Goal: Information Seeking & Learning: Learn about a topic

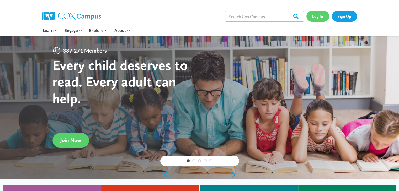
click at [318, 17] on link "Log In" at bounding box center [317, 16] width 23 height 11
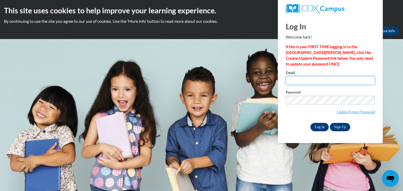
type input "nyoungsimone@gmail.com"
click at [319, 125] on input "Log In" at bounding box center [319, 127] width 18 height 8
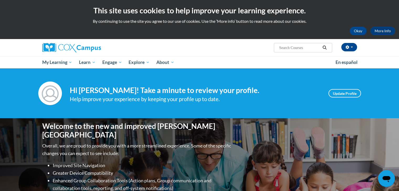
click at [293, 47] on input "Search..." at bounding box center [299, 48] width 42 height 6
type input "read with me"
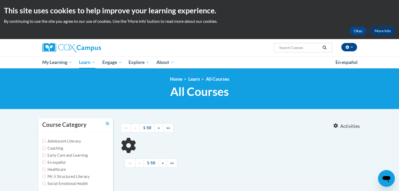
type input "read with me"
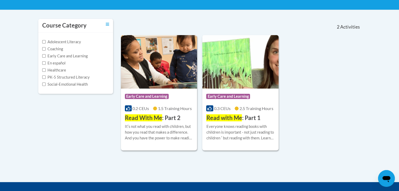
scroll to position [102, 0]
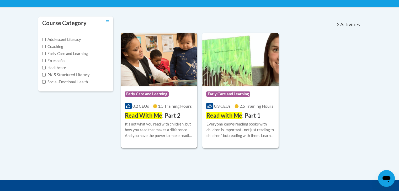
click at [142, 80] on img at bounding box center [159, 59] width 76 height 53
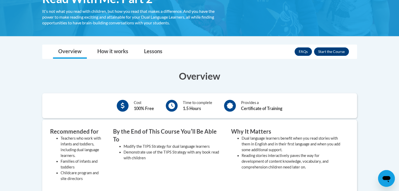
scroll to position [93, 0]
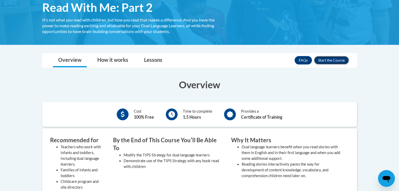
click at [333, 59] on button "Enroll" at bounding box center [331, 60] width 35 height 8
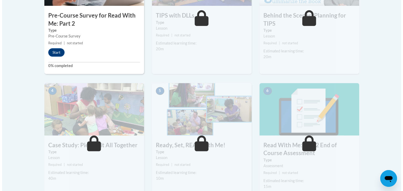
scroll to position [224, 0]
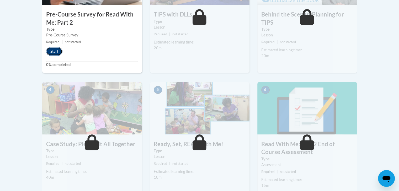
click at [54, 51] on button "Start" at bounding box center [54, 51] width 16 height 8
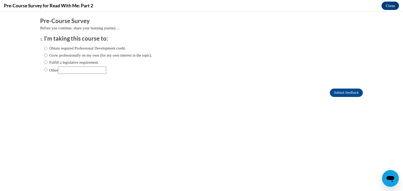
scroll to position [0, 0]
click at [44, 56] on input "Grow professionally on my own (for my own interest in the topic)." at bounding box center [45, 55] width 3 height 6
radio input "true"
click at [351, 92] on input "Submit feedback" at bounding box center [346, 93] width 33 height 8
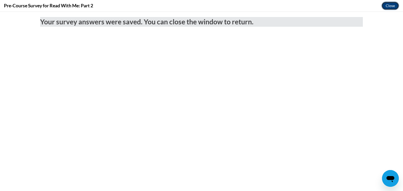
click at [388, 6] on button "Close" at bounding box center [390, 6] width 18 height 8
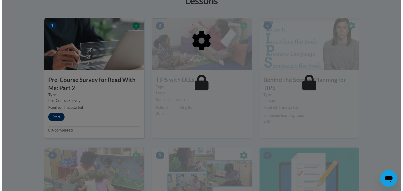
scroll to position [154, 0]
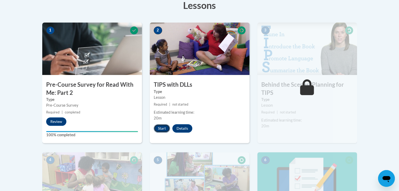
click at [164, 129] on button "Start" at bounding box center [162, 128] width 16 height 8
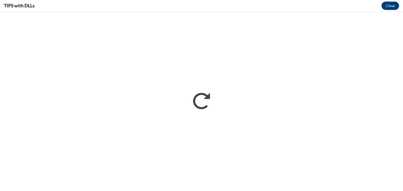
scroll to position [0, 0]
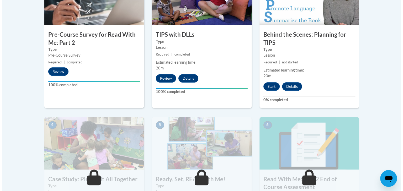
scroll to position [205, 0]
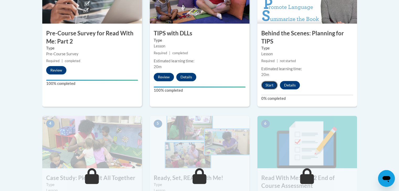
click at [271, 87] on button "Start" at bounding box center [269, 85] width 16 height 8
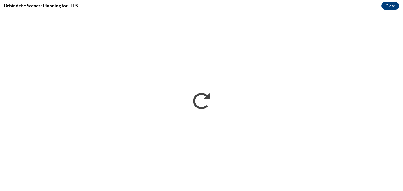
scroll to position [0, 0]
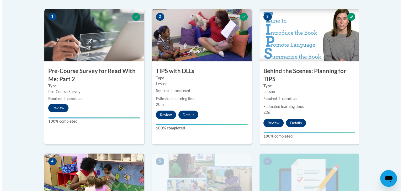
scroll to position [335, 0]
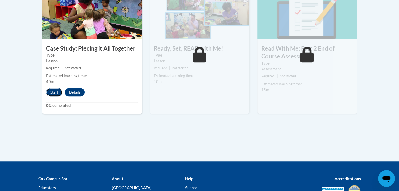
click at [57, 91] on button "Start" at bounding box center [54, 92] width 16 height 8
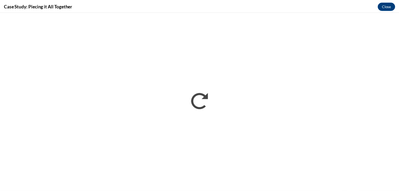
scroll to position [0, 0]
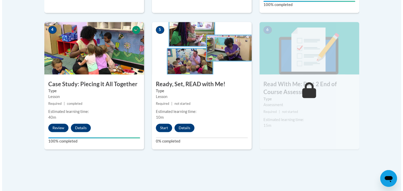
scroll to position [300, 0]
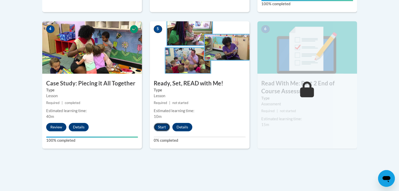
click at [164, 129] on button "Start" at bounding box center [162, 127] width 16 height 8
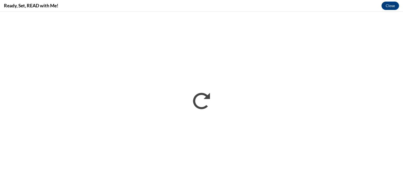
scroll to position [0, 0]
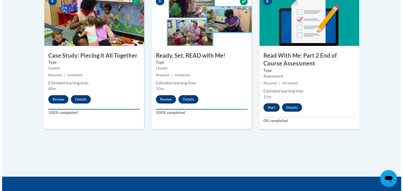
scroll to position [334, 0]
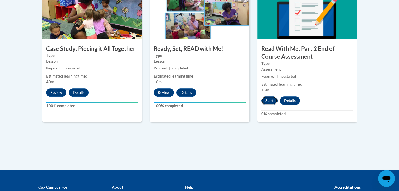
click at [268, 100] on button "Start" at bounding box center [269, 100] width 16 height 8
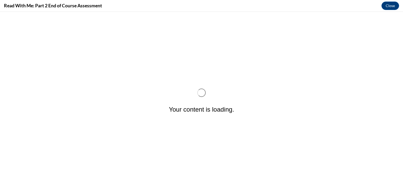
scroll to position [0, 0]
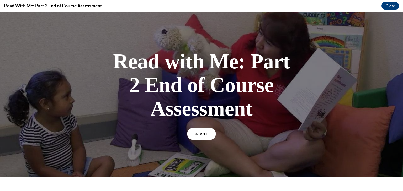
click at [194, 128] on link "START" at bounding box center [201, 134] width 29 height 12
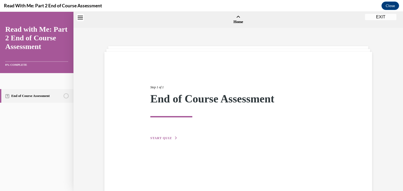
scroll to position [16, 0]
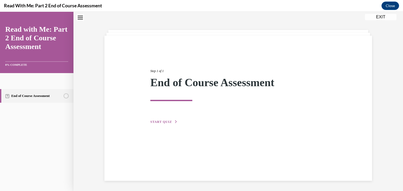
click at [162, 122] on span "START QUIZ" at bounding box center [161, 122] width 22 height 4
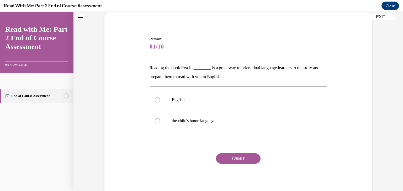
scroll to position [37, 0]
click at [213, 119] on p "the child's home language" at bounding box center [243, 120] width 142 height 5
click at [160, 119] on input "the child's home language" at bounding box center [157, 120] width 5 height 5
radio input "true"
click at [231, 157] on button "SUBMIT" at bounding box center [238, 158] width 45 height 10
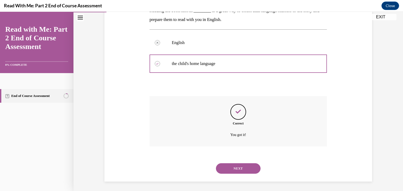
scroll to position [94, 0]
click at [229, 167] on button "NEXT" at bounding box center [238, 168] width 45 height 10
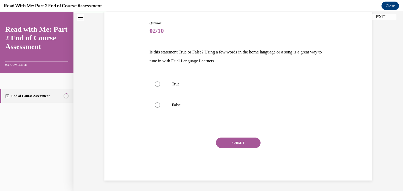
scroll to position [52, 0]
click at [202, 86] on p "True" at bounding box center [243, 84] width 142 height 5
click at [160, 86] on input "True" at bounding box center [157, 84] width 5 height 5
radio input "true"
click at [236, 144] on button "SUBMIT" at bounding box center [238, 143] width 45 height 10
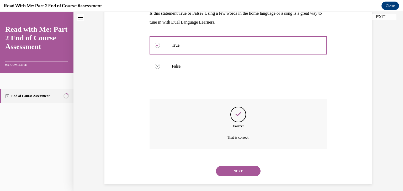
scroll to position [94, 0]
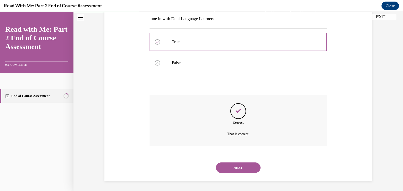
click at [239, 169] on button "NEXT" at bounding box center [238, 168] width 45 height 10
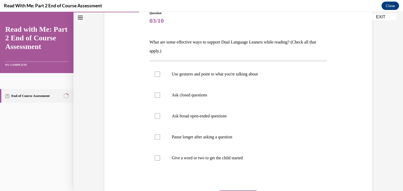
scroll to position [63, 0]
click at [184, 73] on p "Use gestures and point to what you're talking about" at bounding box center [243, 73] width 142 height 5
click at [160, 73] on input "Use gestures and point to what you're talking about" at bounding box center [157, 73] width 5 height 5
checkbox input "true"
click at [196, 115] on p "Ask broad open-ended questions" at bounding box center [243, 115] width 142 height 5
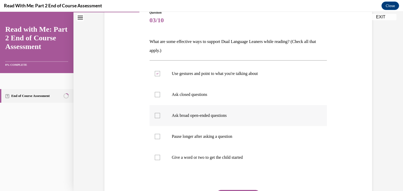
click at [160, 115] on input "Ask broad open-ended questions" at bounding box center [157, 115] width 5 height 5
checkbox input "true"
click at [194, 139] on p "Pause longer after asking a question" at bounding box center [243, 136] width 142 height 5
click at [160, 139] on input "Pause longer after asking a question" at bounding box center [157, 136] width 5 height 5
checkbox input "true"
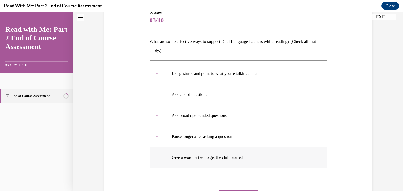
click at [204, 160] on p "Give a word or two to get the child started" at bounding box center [243, 157] width 142 height 5
click at [160, 160] on input "Give a word or two to get the child started" at bounding box center [157, 157] width 5 height 5
checkbox input "true"
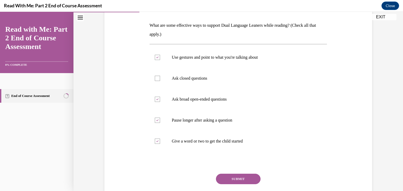
scroll to position [84, 0]
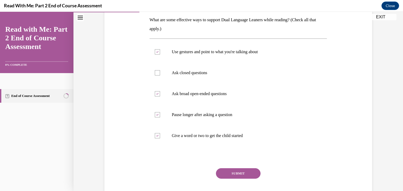
click at [231, 171] on button "SUBMIT" at bounding box center [238, 173] width 45 height 10
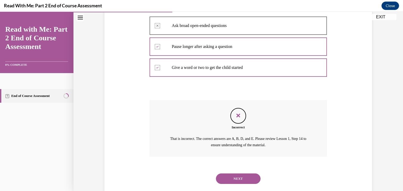
scroll to position [164, 0]
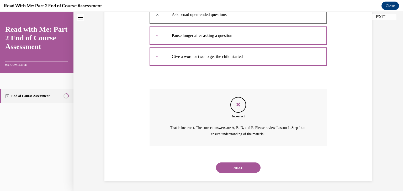
click at [241, 168] on button "NEXT" at bounding box center [238, 168] width 45 height 10
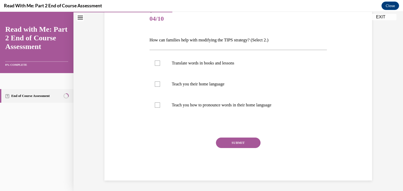
scroll to position [58, 0]
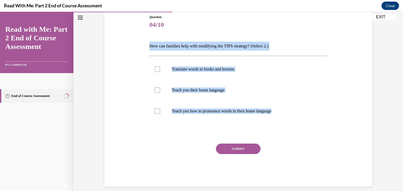
drag, startPoint x: 286, startPoint y: 112, endPoint x: 144, endPoint y: 43, distance: 157.6
click at [144, 43] on div "Question 04/10 How can families help with modifying the TIPS strategy? (Select …" at bounding box center [238, 93] width 270 height 188
copy div "How can families help with modifying the TIPS strategy? (Select 2.) Translate w…"
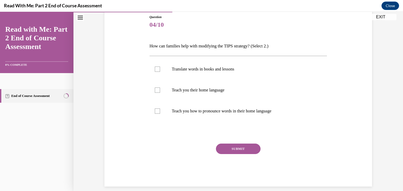
click at [150, 138] on div "Question 04/10 How can families help with modifying the TIPS strategy? (Select …" at bounding box center [238, 101] width 178 height 172
click at [155, 90] on div at bounding box center [157, 90] width 5 height 5
click at [155, 90] on input "Teach you their home language" at bounding box center [157, 90] width 5 height 5
checkbox input "true"
click at [155, 111] on div at bounding box center [157, 111] width 5 height 5
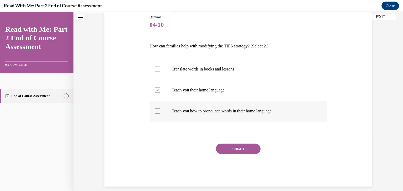
click at [155, 111] on input "Teach you how to pronounce words in their home language" at bounding box center [157, 111] width 5 height 5
checkbox input "true"
click at [155, 92] on div at bounding box center [157, 90] width 5 height 5
click at [155, 92] on input "Teach you their home language" at bounding box center [157, 90] width 5 height 5
checkbox input "false"
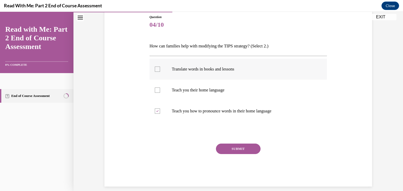
click at [155, 70] on div at bounding box center [157, 69] width 5 height 5
click at [155, 70] on input "Translate words in books and lessons" at bounding box center [157, 69] width 5 height 5
checkbox input "true"
click at [228, 148] on button "SUBMIT" at bounding box center [238, 149] width 45 height 10
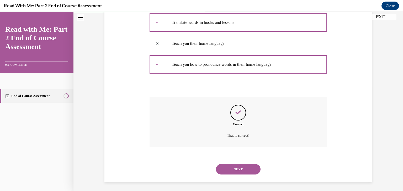
scroll to position [106, 0]
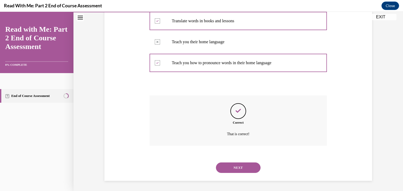
click at [249, 172] on button "NEXT" at bounding box center [238, 168] width 45 height 10
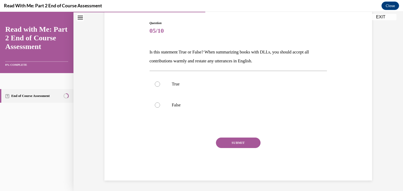
scroll to position [52, 0]
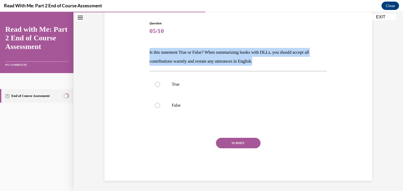
drag, startPoint x: 268, startPoint y: 63, endPoint x: 144, endPoint y: 50, distance: 124.9
click at [144, 50] on div "Question 05/10 Is this statement True or False? When summarizing books with DLL…" at bounding box center [238, 93] width 270 height 176
copy p "Is this statement True or False? When summarizing books with DLLs, you should a…"
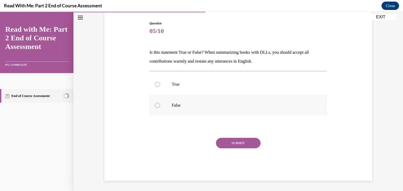
click at [175, 101] on label "False" at bounding box center [238, 105] width 178 height 21
click at [160, 103] on input "False" at bounding box center [157, 105] width 5 height 5
radio input "true"
click at [228, 143] on button "SUBMIT" at bounding box center [238, 143] width 45 height 10
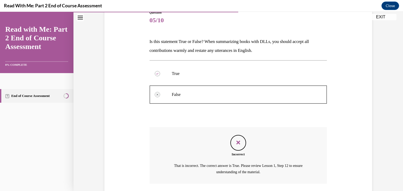
scroll to position [101, 0]
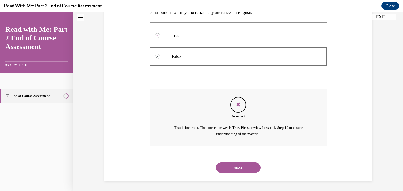
click at [243, 166] on button "NEXT" at bounding box center [238, 168] width 45 height 10
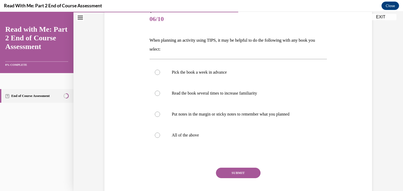
scroll to position [64, 0]
click at [220, 132] on label "All of the above" at bounding box center [238, 135] width 178 height 21
click at [160, 133] on input "All of the above" at bounding box center [157, 135] width 5 height 5
radio input "true"
click at [237, 169] on button "SUBMIT" at bounding box center [238, 173] width 45 height 10
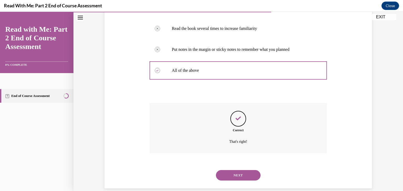
scroll to position [136, 0]
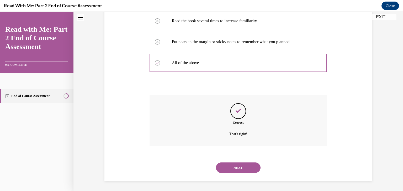
click at [245, 169] on button "NEXT" at bounding box center [238, 168] width 45 height 10
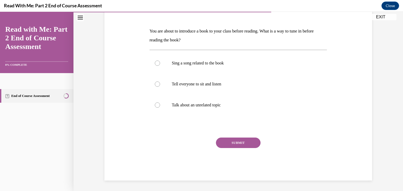
scroll to position [58, 0]
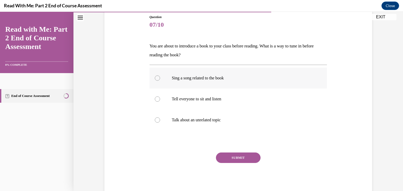
click at [212, 78] on p "Sing a song related to the book" at bounding box center [243, 78] width 142 height 5
click at [160, 78] on input "Sing a song related to the book" at bounding box center [157, 78] width 5 height 5
radio input "true"
click at [238, 155] on button "SUBMIT" at bounding box center [238, 158] width 45 height 10
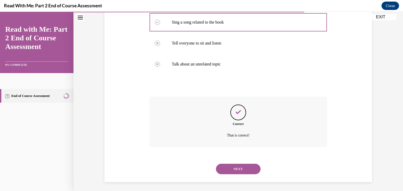
scroll to position [115, 0]
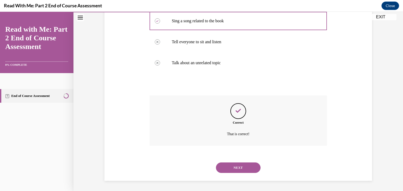
click at [244, 170] on button "NEXT" at bounding box center [238, 168] width 45 height 10
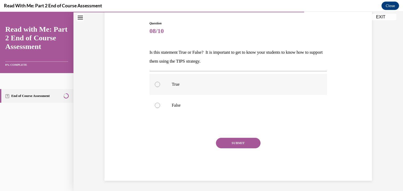
click at [203, 88] on label "True" at bounding box center [238, 84] width 178 height 21
click at [160, 87] on input "True" at bounding box center [157, 84] width 5 height 5
radio input "true"
click at [239, 142] on button "SUBMIT" at bounding box center [238, 143] width 45 height 10
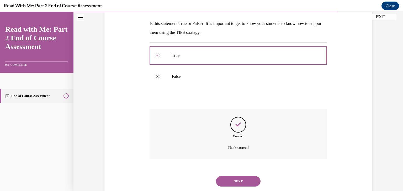
scroll to position [94, 0]
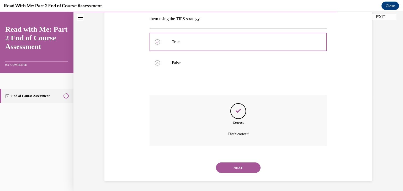
click at [230, 169] on button "NEXT" at bounding box center [238, 168] width 45 height 10
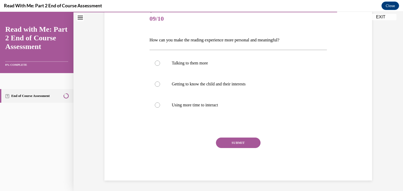
scroll to position [58, 0]
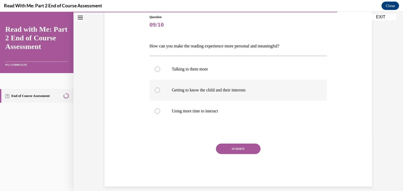
click at [233, 92] on p "Getting to know the child and their interests" at bounding box center [243, 90] width 142 height 5
click at [160, 92] on input "Getting to know the child and their interests" at bounding box center [157, 90] width 5 height 5
radio input "true"
click at [237, 149] on button "SUBMIT" at bounding box center [238, 149] width 45 height 10
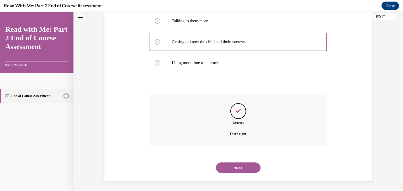
click at [248, 167] on button "NEXT" at bounding box center [238, 168] width 45 height 10
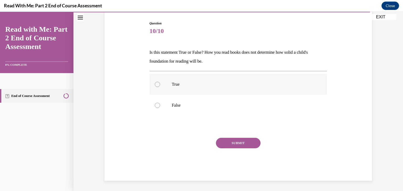
click at [196, 86] on p "True" at bounding box center [243, 84] width 142 height 5
click at [160, 86] on input "True" at bounding box center [157, 84] width 5 height 5
radio input "true"
click at [238, 142] on button "SUBMIT" at bounding box center [238, 143] width 45 height 10
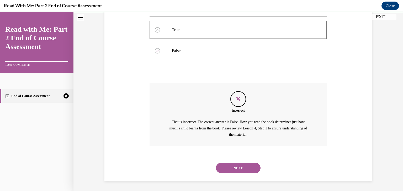
scroll to position [107, 0]
click at [235, 169] on button "NEXT" at bounding box center [238, 167] width 45 height 10
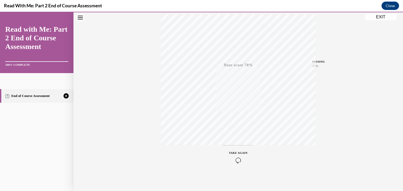
scroll to position [89, 0]
click at [241, 157] on icon "button" at bounding box center [238, 160] width 19 height 6
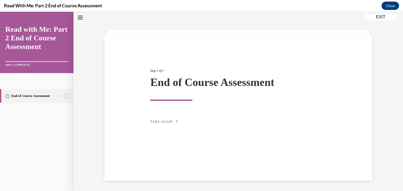
click at [166, 122] on span "TAKE AGAIN" at bounding box center [161, 122] width 22 height 4
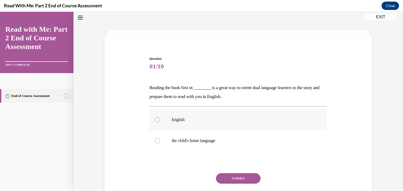
click at [192, 125] on label "English" at bounding box center [238, 119] width 178 height 21
click at [160, 122] on input "English" at bounding box center [157, 119] width 5 height 5
radio input "true"
click at [200, 147] on label "the child's home language" at bounding box center [238, 140] width 178 height 21
click at [160, 143] on input "the child's home language" at bounding box center [157, 140] width 5 height 5
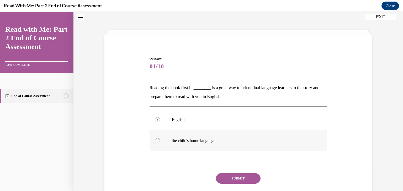
radio input "true"
click at [236, 177] on button "SUBMIT" at bounding box center [238, 178] width 45 height 10
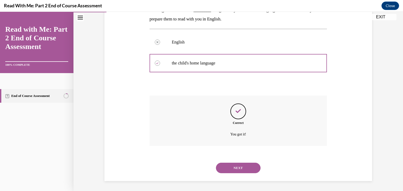
scroll to position [94, 0]
click at [229, 167] on button "NEXT" at bounding box center [238, 168] width 45 height 10
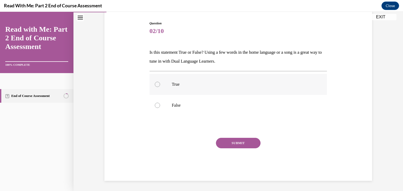
click at [195, 85] on p "True" at bounding box center [243, 84] width 142 height 5
click at [160, 85] on input "True" at bounding box center [157, 84] width 5 height 5
radio input "true"
click at [225, 139] on button "SUBMIT" at bounding box center [238, 143] width 45 height 10
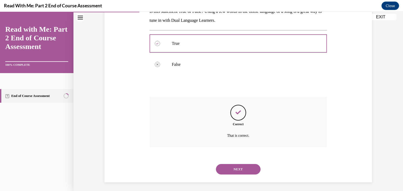
scroll to position [94, 0]
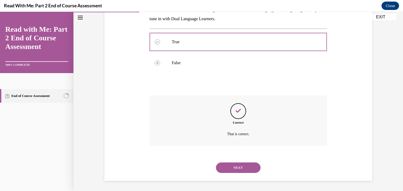
click at [240, 167] on button "NEXT" at bounding box center [238, 168] width 45 height 10
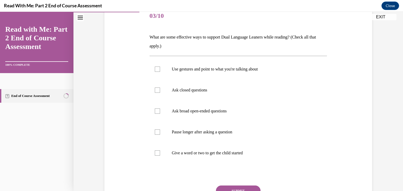
scroll to position [67, 0]
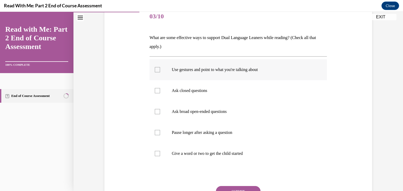
click at [238, 68] on p "Use gestures and point to what you're talking about" at bounding box center [243, 69] width 142 height 5
click at [160, 68] on input "Use gestures and point to what you're talking about" at bounding box center [157, 69] width 5 height 5
click at [222, 67] on label "Use gestures and point to what you're talking about" at bounding box center [238, 69] width 178 height 21
click at [160, 67] on input "Use gestures and point to what you're talking about" at bounding box center [157, 69] width 5 height 5
checkbox input "false"
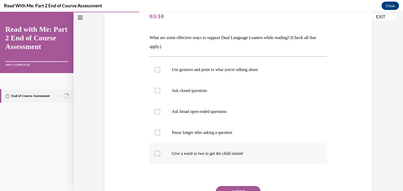
click at [201, 157] on label "Give a word or two to get the child started" at bounding box center [238, 153] width 178 height 21
click at [160, 156] on input "Give a word or two to get the child started" at bounding box center [157, 153] width 5 height 5
checkbox input "true"
click at [198, 131] on p "Pause longer after asking a question" at bounding box center [243, 132] width 142 height 5
click at [160, 131] on input "Pause longer after asking a question" at bounding box center [157, 132] width 5 height 5
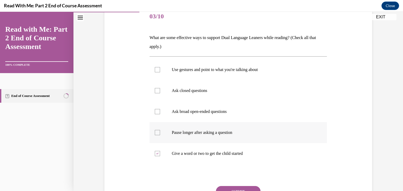
checkbox input "true"
click at [193, 111] on p "Ask broad open-ended questions" at bounding box center [243, 111] width 142 height 5
click at [160, 111] on input "Ask broad open-ended questions" at bounding box center [157, 111] width 5 height 5
click at [193, 111] on p "Ask broad open-ended questions" at bounding box center [243, 111] width 142 height 5
click at [160, 111] on input "Ask broad open-ended questions" at bounding box center [157, 111] width 5 height 5
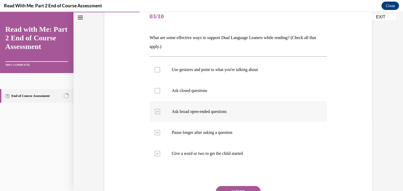
checkbox input "false"
click at [198, 67] on p "Use gestures and point to what you're talking about" at bounding box center [243, 69] width 142 height 5
click at [160, 67] on input "Use gestures and point to what you're talking about" at bounding box center [157, 69] width 5 height 5
checkbox input "true"
click at [241, 188] on button "SUBMIT" at bounding box center [238, 191] width 45 height 10
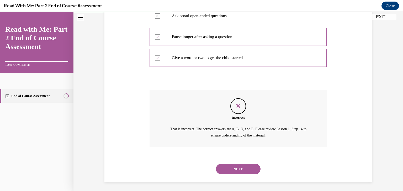
scroll to position [164, 0]
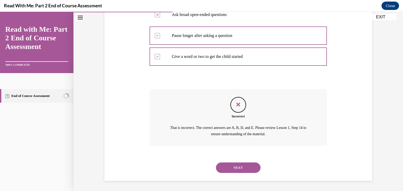
click at [242, 166] on button "NEXT" at bounding box center [238, 168] width 45 height 10
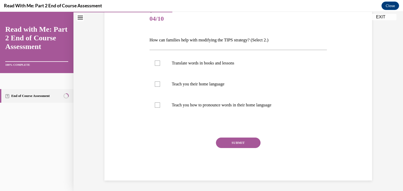
scroll to position [58, 0]
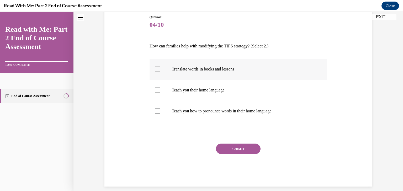
click at [228, 68] on p "Translate words in books and lessons" at bounding box center [243, 69] width 142 height 5
click at [160, 68] on input "Translate words in books and lessons" at bounding box center [157, 69] width 5 height 5
checkbox input "true"
click at [229, 111] on p "Teach you how to pronounce words in their home language" at bounding box center [243, 111] width 142 height 5
click at [160, 111] on input "Teach you how to pronounce words in their home language" at bounding box center [157, 111] width 5 height 5
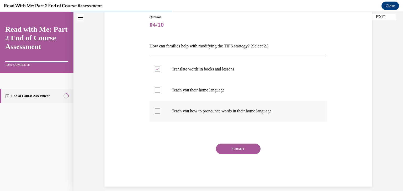
checkbox input "true"
click at [238, 147] on button "SUBMIT" at bounding box center [238, 149] width 45 height 10
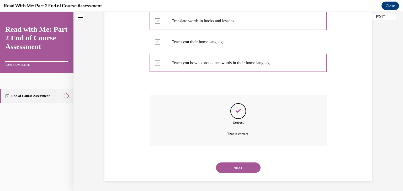
click at [239, 168] on button "NEXT" at bounding box center [238, 168] width 45 height 10
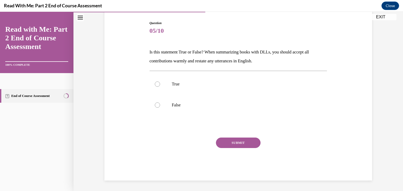
scroll to position [52, 0]
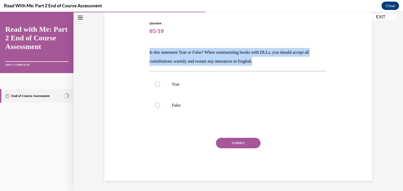
drag, startPoint x: 264, startPoint y: 64, endPoint x: 160, endPoint y: 46, distance: 104.7
click at [130, 41] on div "Question 05/10 Is this statement True or False? When summarizing books with DLL…" at bounding box center [238, 93] width 270 height 176
copy p "Is this statement True or False? When summarizing books with DLLs, you should a…"
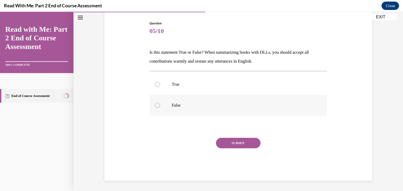
click at [181, 99] on label "False" at bounding box center [238, 105] width 178 height 21
click at [160, 103] on input "False" at bounding box center [157, 105] width 5 height 5
radio input "true"
click at [219, 139] on button "SUBMIT" at bounding box center [238, 143] width 45 height 10
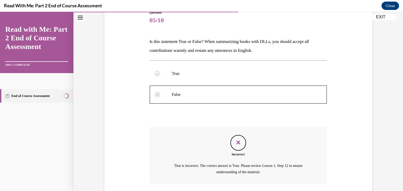
scroll to position [101, 0]
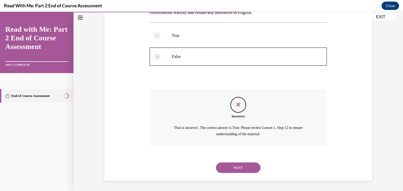
click at [233, 168] on button "NEXT" at bounding box center [238, 168] width 45 height 10
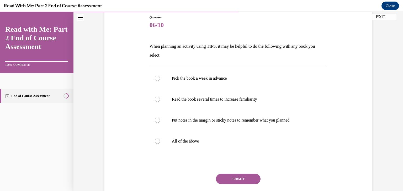
scroll to position [56, 0]
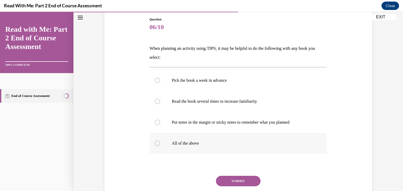
click at [215, 136] on label "All of the above" at bounding box center [238, 143] width 178 height 21
click at [160, 141] on input "All of the above" at bounding box center [157, 143] width 5 height 5
radio input "true"
click at [241, 181] on button "SUBMIT" at bounding box center [238, 181] width 45 height 10
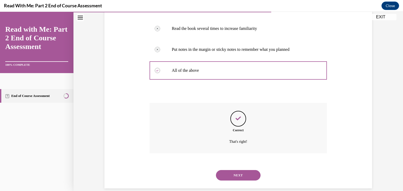
scroll to position [136, 0]
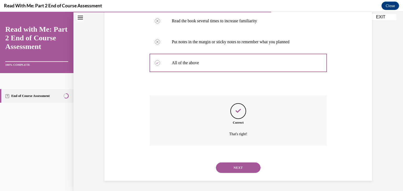
click at [248, 167] on button "NEXT" at bounding box center [238, 168] width 45 height 10
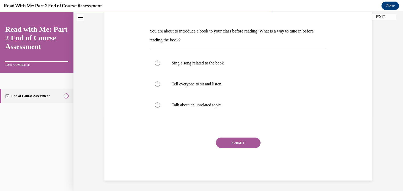
scroll to position [58, 0]
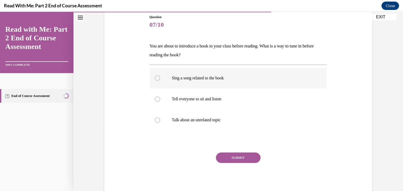
click at [213, 78] on p "Sing a song related to the book" at bounding box center [243, 78] width 142 height 5
click at [160, 78] on input "Sing a song related to the book" at bounding box center [157, 78] width 5 height 5
radio input "true"
click at [239, 157] on button "SUBMIT" at bounding box center [238, 158] width 45 height 10
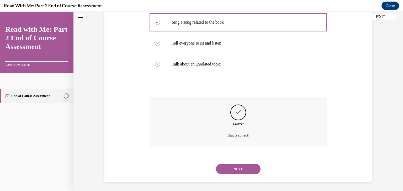
scroll to position [115, 0]
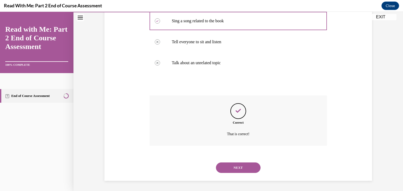
click at [240, 166] on button "NEXT" at bounding box center [238, 168] width 45 height 10
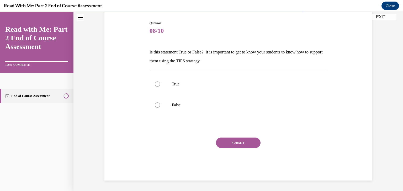
scroll to position [52, 0]
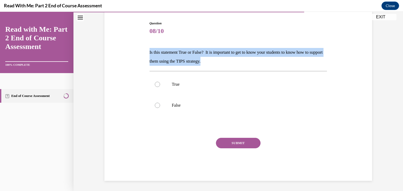
drag, startPoint x: 260, startPoint y: 62, endPoint x: 135, endPoint y: 51, distance: 125.8
click at [135, 51] on div "Question 08/10 Is this statement True or False? It is important to get to know …" at bounding box center [238, 93] width 270 height 176
copy p "Is this statement True or False? It is important to get to know your students t…"
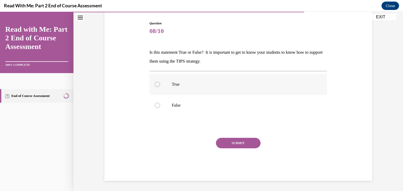
click at [167, 84] on label "True" at bounding box center [238, 84] width 178 height 21
click at [160, 84] on input "True" at bounding box center [157, 84] width 5 height 5
radio input "true"
click at [225, 143] on button "SUBMIT" at bounding box center [238, 143] width 45 height 10
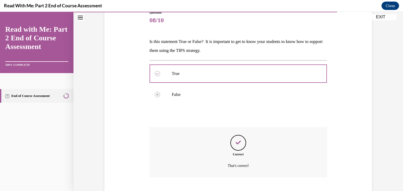
scroll to position [94, 0]
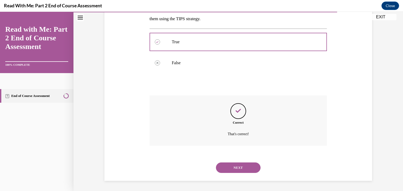
click at [237, 173] on button "NEXT" at bounding box center [238, 168] width 45 height 10
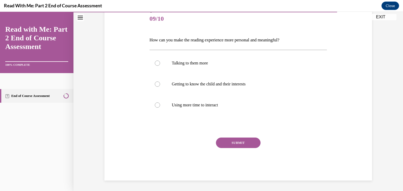
scroll to position [58, 0]
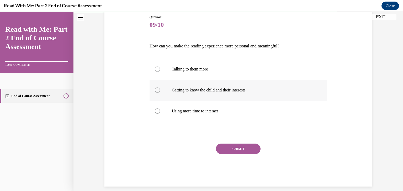
click at [228, 92] on p "Getting to know the child and their interests" at bounding box center [243, 90] width 142 height 5
click at [160, 92] on input "Getting to know the child and their interests" at bounding box center [157, 90] width 5 height 5
radio input "true"
click at [232, 148] on button "SUBMIT" at bounding box center [238, 149] width 45 height 10
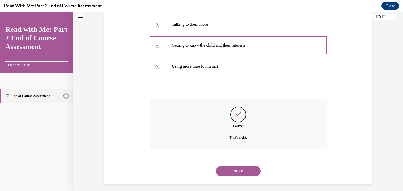
scroll to position [106, 0]
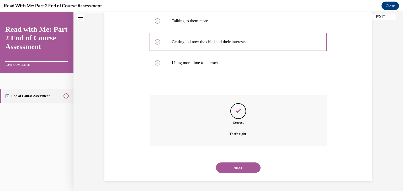
click at [240, 166] on button "NEXT" at bounding box center [238, 168] width 45 height 10
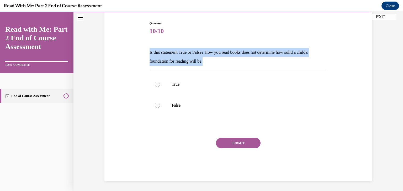
drag, startPoint x: 238, startPoint y: 64, endPoint x: 143, endPoint y: 49, distance: 95.7
click at [143, 49] on div "Question 10/10 Is this statement True or False? How you read books does not det…" at bounding box center [238, 93] width 270 height 176
copy p "Is this statement True or False? How you read books does not determine how soli…"
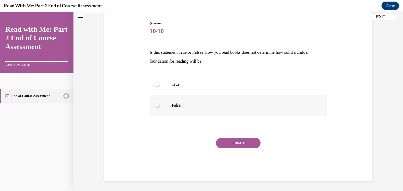
click at [172, 105] on p "False" at bounding box center [243, 105] width 142 height 5
click at [160, 105] on input "False" at bounding box center [157, 105] width 5 height 5
radio input "true"
click at [240, 141] on button "SUBMIT" at bounding box center [238, 143] width 45 height 10
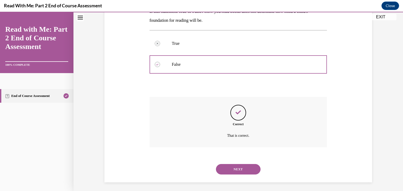
scroll to position [94, 0]
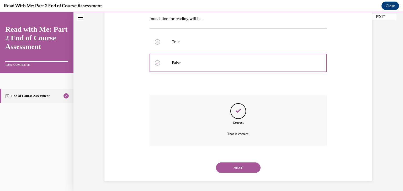
click at [241, 166] on button "NEXT" at bounding box center [238, 168] width 45 height 10
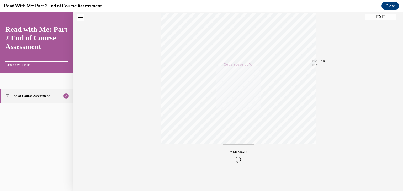
scroll to position [89, 0]
drag, startPoint x: 378, startPoint y: 15, endPoint x: 325, endPoint y: 95, distance: 96.1
click at [378, 15] on button "EXIT" at bounding box center [380, 17] width 31 height 6
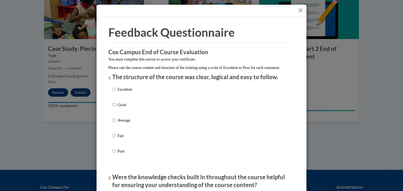
click at [128, 92] on p "Excellent" at bounding box center [124, 90] width 14 height 6
click at [116, 92] on input "Excellent" at bounding box center [113, 90] width 3 height 6
radio input "true"
click at [286, 104] on div "Excellent Good Average Fair Poor" at bounding box center [201, 126] width 178 height 85
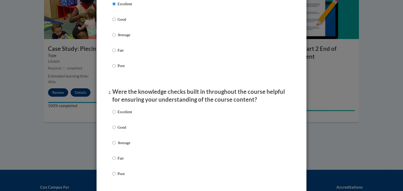
click at [133, 111] on li "Were the knowledge checks built in throughout the course helpful for ensuring y…" at bounding box center [201, 140] width 178 height 104
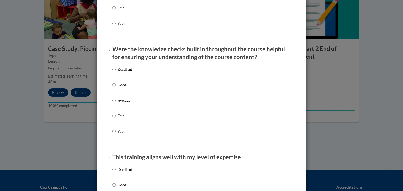
click at [126, 72] on p "Excellent" at bounding box center [124, 70] width 14 height 6
click at [116, 72] on input "Excellent" at bounding box center [113, 70] width 3 height 6
radio input "true"
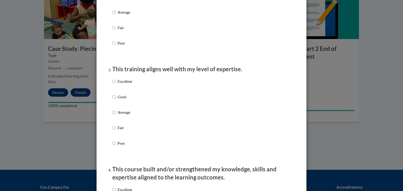
click at [128, 84] on p "Excellent" at bounding box center [124, 82] width 14 height 6
click at [116, 84] on input "Excellent" at bounding box center [113, 82] width 3 height 6
radio input "true"
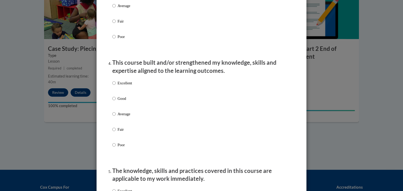
click at [130, 86] on p "Excellent" at bounding box center [124, 83] width 14 height 6
click at [116, 86] on input "Excellent" at bounding box center [113, 83] width 3 height 6
radio input "true"
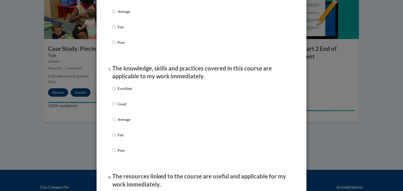
click at [141, 99] on div "Excellent Good Average Fair Poor" at bounding box center [201, 125] width 178 height 85
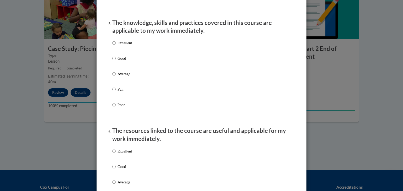
scroll to position [489, 0]
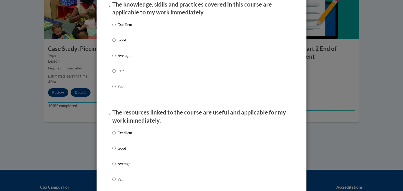
click at [130, 28] on p "Excellent" at bounding box center [124, 25] width 14 height 6
click at [116, 28] on input "Excellent" at bounding box center [113, 25] width 3 height 6
radio input "true"
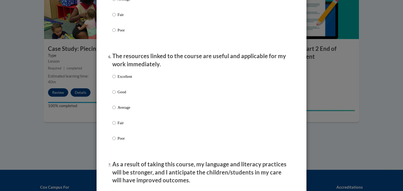
click at [119, 79] on p "Excellent" at bounding box center [124, 77] width 14 height 6
click at [116, 79] on input "Excellent" at bounding box center [113, 77] width 3 height 6
radio input "true"
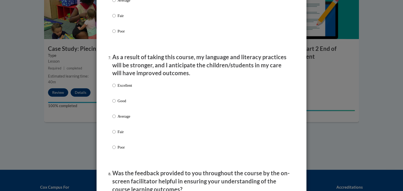
click at [127, 88] on p "Excellent" at bounding box center [124, 86] width 14 height 6
click at [116, 88] on input "Excellent" at bounding box center [113, 86] width 3 height 6
radio input "true"
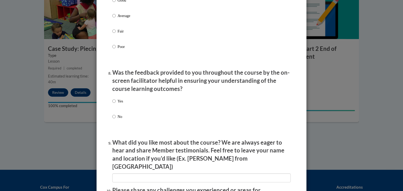
scroll to position [756, 0]
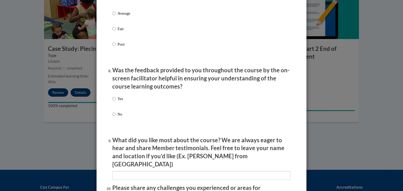
click at [126, 105] on div "Yes No" at bounding box center [201, 112] width 178 height 39
click at [121, 117] on p "No" at bounding box center [120, 114] width 6 height 6
click at [116, 117] on input "No" at bounding box center [113, 114] width 3 height 6
radio input "true"
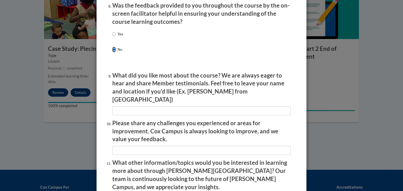
scroll to position [826, 0]
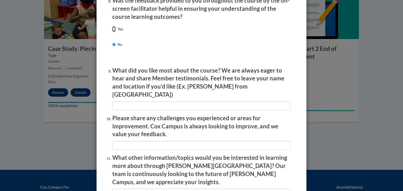
click at [112, 32] on input "Yes" at bounding box center [113, 29] width 3 height 6
radio input "true"
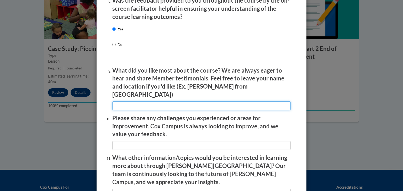
click at [125, 101] on input "textbox" at bounding box center [201, 105] width 178 height 9
type input "I liked the informational videos and the option to retry answering questions"
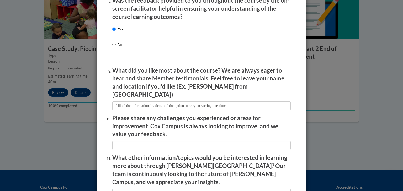
drag, startPoint x: 144, startPoint y: 147, endPoint x: 143, endPoint y: 141, distance: 5.8
click at [143, 141] on input "textbox" at bounding box center [201, 145] width 178 height 9
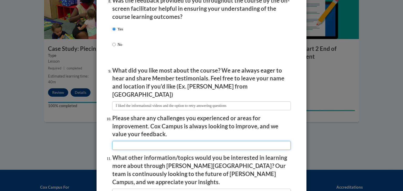
click at [141, 141] on input "textbox" at bounding box center [201, 145] width 178 height 9
type input "n/a"
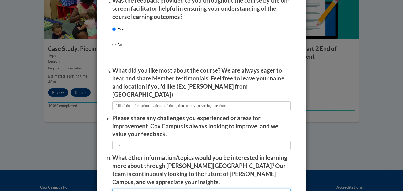
click at [145, 189] on input "textbox" at bounding box center [201, 193] width 178 height 9
type input "n/a"
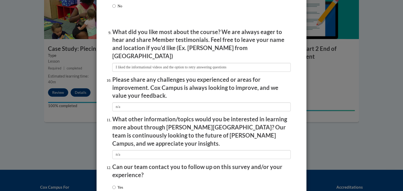
scroll to position [899, 0]
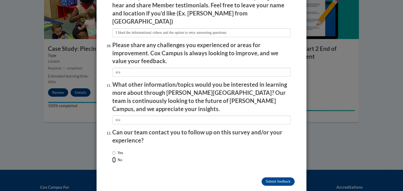
click at [112, 157] on input "No" at bounding box center [113, 160] width 3 height 6
radio input "true"
click at [262, 178] on input "Submit feedback" at bounding box center [277, 182] width 33 height 8
click at [278, 178] on input "Submitting" at bounding box center [277, 182] width 33 height 8
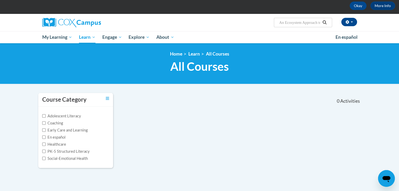
scroll to position [31, 0]
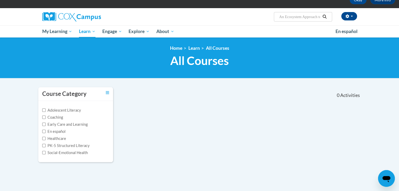
click at [309, 18] on input "An Ecosystem Approach to Developing the Foundations of Reading in the Early Yea…" at bounding box center [299, 17] width 42 height 6
type input "An Ecosystem Approach to Developing the Foundations of Reading"
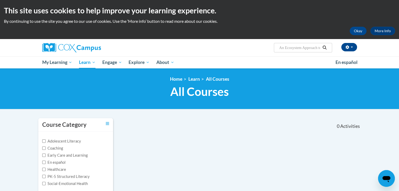
click at [315, 47] on input "An Ecosystem Approach to Developing the Foundations of Reading" at bounding box center [299, 48] width 42 height 6
type input "An Ecosystem Approach"
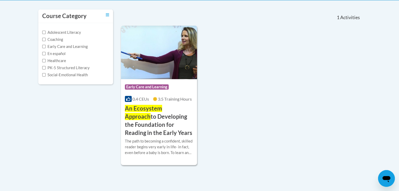
scroll to position [117, 0]
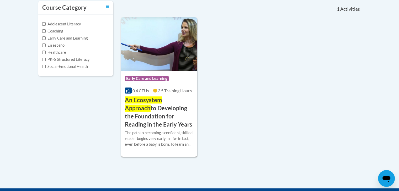
click at [157, 99] on span "An Ecosystem Approach" at bounding box center [143, 103] width 37 height 15
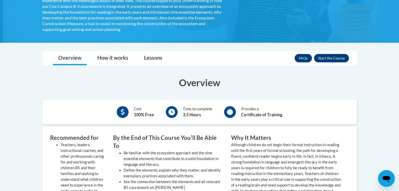
scroll to position [163, 0]
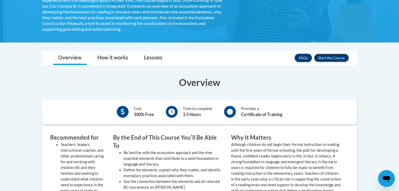
click at [326, 58] on button "Enroll" at bounding box center [331, 58] width 35 height 8
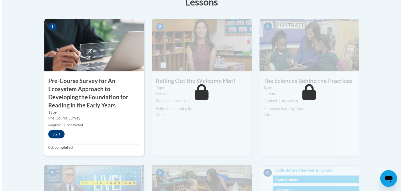
scroll to position [169, 0]
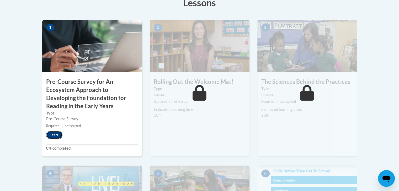
click at [52, 136] on button "Start" at bounding box center [54, 135] width 16 height 8
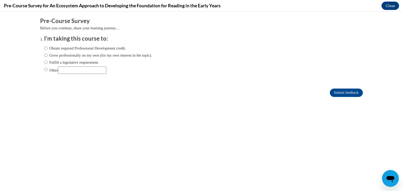
scroll to position [0, 0]
click at [62, 57] on label "Grow professionally on my own (for my own interest in the topic)." at bounding box center [98, 55] width 108 height 6
click at [47, 57] on input "Grow professionally on my own (for my own interest in the topic)." at bounding box center [45, 55] width 3 height 6
radio input "true"
click at [330, 91] on input "Submit feedback" at bounding box center [346, 93] width 33 height 8
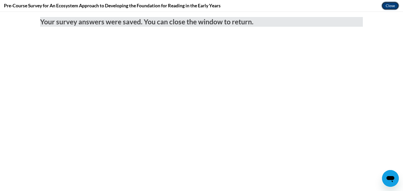
click at [391, 6] on button "Close" at bounding box center [390, 6] width 18 height 8
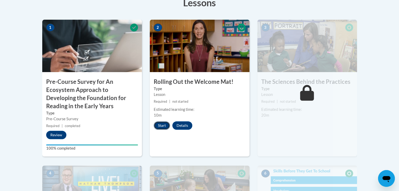
click at [162, 125] on button "Start" at bounding box center [162, 125] width 16 height 8
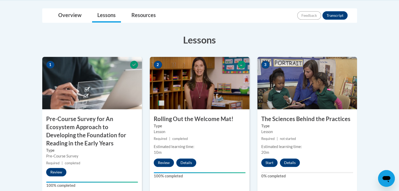
scroll to position [140, 0]
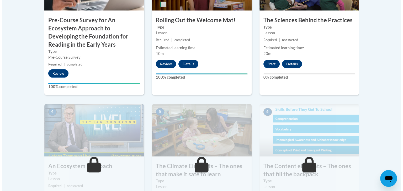
scroll to position [229, 0]
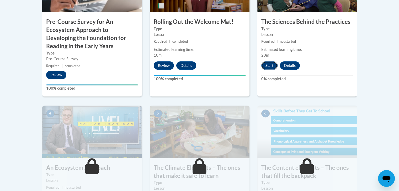
click at [269, 64] on button "Start" at bounding box center [269, 65] width 16 height 8
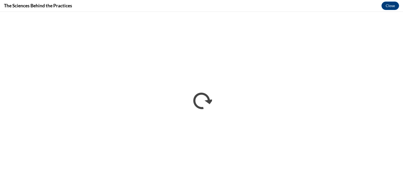
scroll to position [0, 0]
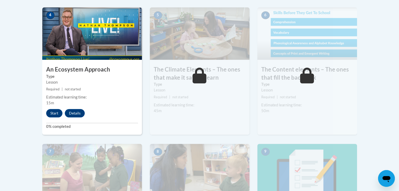
scroll to position [326, 0]
